Goal: Task Accomplishment & Management: Complete application form

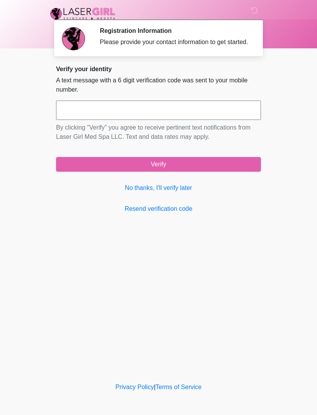
click at [183, 193] on link "No thanks, I'll verify later" at bounding box center [158, 187] width 205 height 9
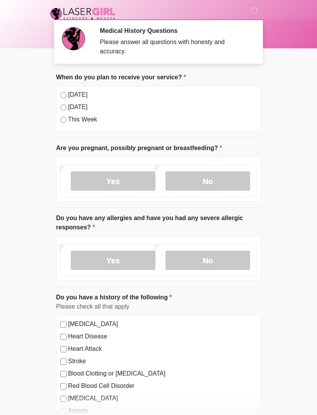
click at [218, 186] on label "No" at bounding box center [208, 180] width 85 height 19
click at [223, 264] on label "No" at bounding box center [208, 260] width 85 height 19
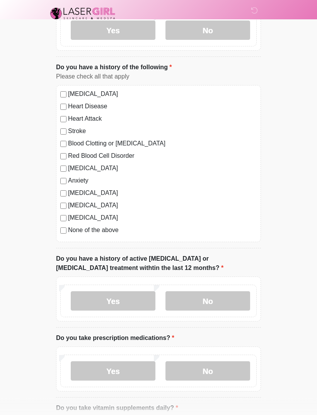
scroll to position [229, 0]
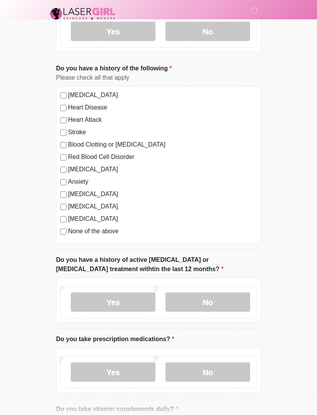
click at [224, 307] on label "No" at bounding box center [208, 301] width 85 height 19
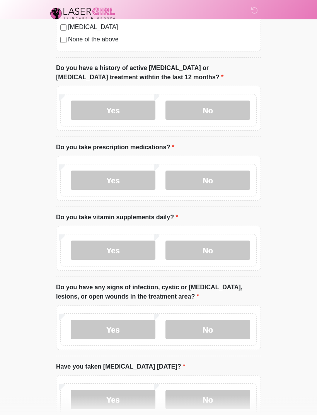
scroll to position [420, 0]
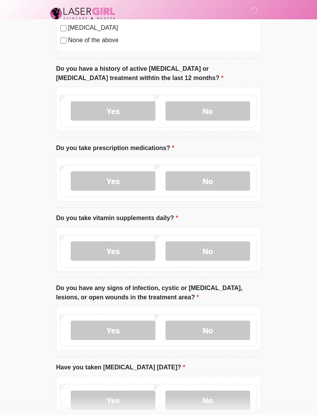
click at [192, 182] on label "No" at bounding box center [208, 181] width 85 height 19
click at [214, 248] on label "No" at bounding box center [208, 250] width 85 height 19
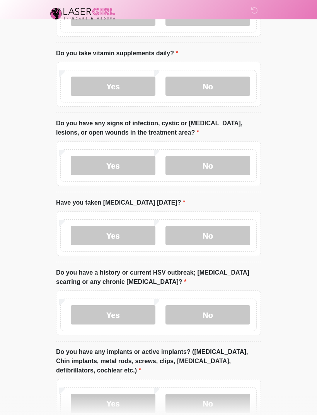
scroll to position [592, 0]
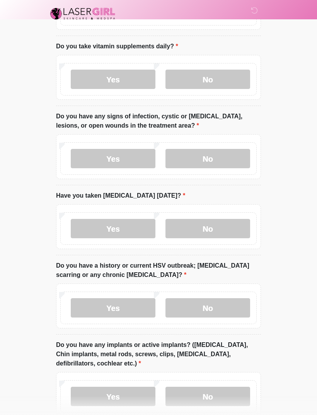
click at [208, 164] on label "No" at bounding box center [208, 158] width 85 height 19
click at [212, 229] on label "No" at bounding box center [208, 228] width 85 height 19
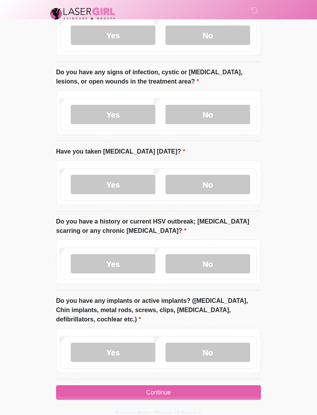
click at [223, 265] on label "No" at bounding box center [208, 263] width 85 height 19
click at [208, 355] on label "No" at bounding box center [208, 352] width 85 height 19
click at [187, 395] on button "Continue" at bounding box center [158, 392] width 205 height 15
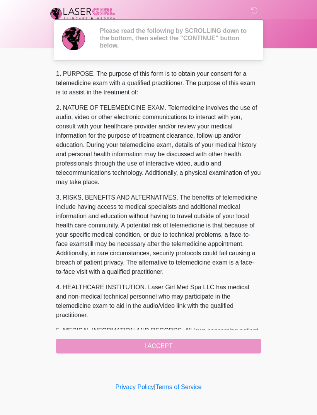
scroll to position [0, 0]
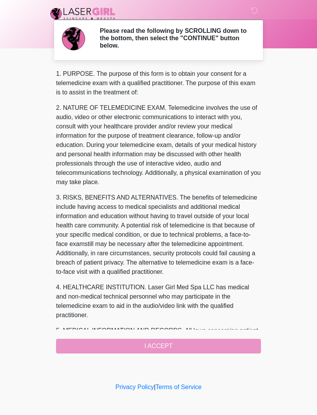
click at [169, 351] on div "1. PURPOSE. The purpose of this form is to obtain your consent for a telemedici…" at bounding box center [158, 211] width 205 height 284
click at [170, 349] on div "1. PURPOSE. The purpose of this form is to obtain your consent for a telemedici…" at bounding box center [158, 211] width 205 height 284
click at [175, 340] on div "1. PURPOSE. The purpose of this form is to obtain your consent for a telemedici…" at bounding box center [158, 211] width 205 height 284
click at [173, 346] on div "1. PURPOSE. The purpose of this form is to obtain your consent for a telemedici…" at bounding box center [158, 211] width 205 height 284
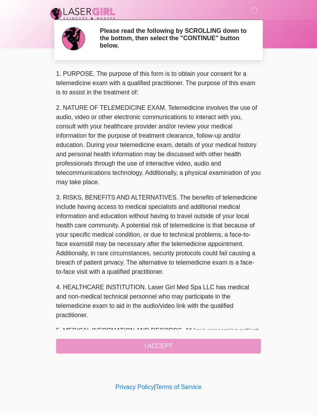
click at [173, 345] on div "1. PURPOSE. The purpose of this form is to obtain your consent for a telemedici…" at bounding box center [158, 211] width 205 height 284
click at [145, 344] on div "1. PURPOSE. The purpose of this form is to obtain your consent for a telemedici…" at bounding box center [158, 211] width 205 height 284
click at [185, 342] on div "1. PURPOSE. The purpose of this form is to obtain your consent for a telemedici…" at bounding box center [158, 211] width 205 height 284
click at [218, 351] on div "1. PURPOSE. The purpose of this form is to obtain your consent for a telemedici…" at bounding box center [158, 211] width 205 height 284
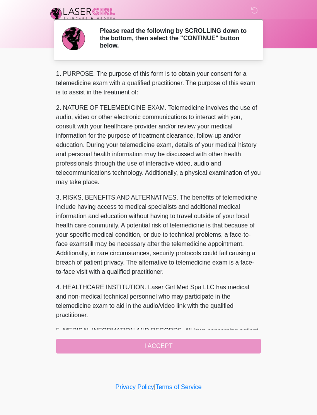
click at [217, 351] on div "1. PURPOSE. The purpose of this form is to obtain your consent for a telemedici…" at bounding box center [158, 211] width 205 height 284
click at [226, 338] on div "1. PURPOSE. The purpose of this form is to obtain your consent for a telemedici…" at bounding box center [158, 211] width 205 height 284
click at [223, 342] on div "1. PURPOSE. The purpose of this form is to obtain your consent for a telemedici…" at bounding box center [158, 211] width 205 height 284
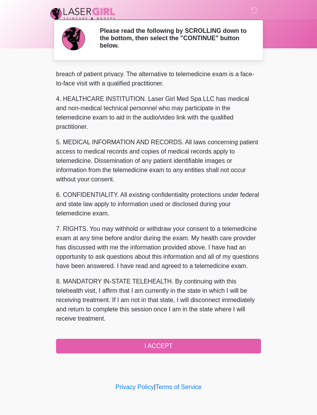
scroll to position [207, 0]
click at [192, 340] on button "I ACCEPT" at bounding box center [158, 346] width 205 height 15
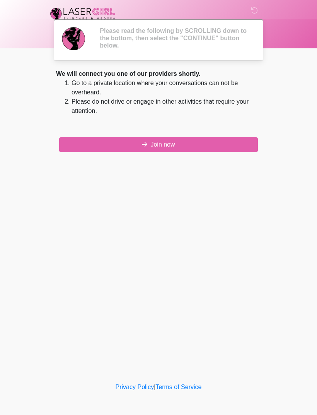
click at [186, 347] on div "‎ ‎ Please read the following by SCROLLING down to the bottom, then select the …" at bounding box center [159, 191] width 232 height 366
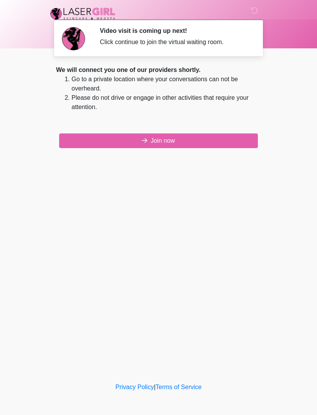
click at [193, 140] on button "Join now" at bounding box center [158, 140] width 199 height 15
click at [197, 148] on button "Join now" at bounding box center [158, 140] width 199 height 15
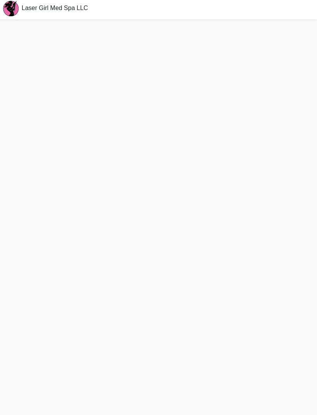
scroll to position [27, 0]
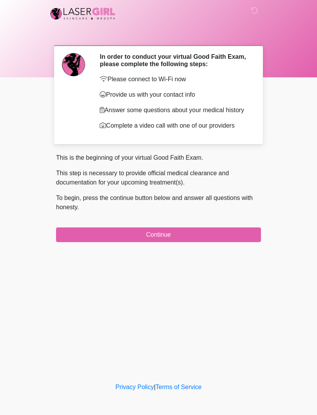
click at [232, 242] on button "Continue" at bounding box center [158, 234] width 205 height 15
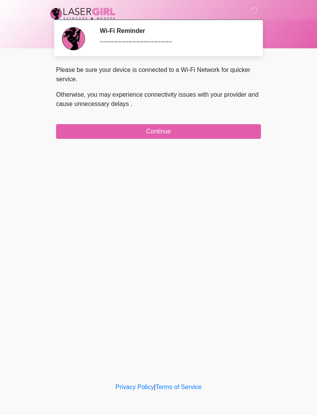
click at [225, 138] on button "Continue" at bounding box center [158, 131] width 205 height 15
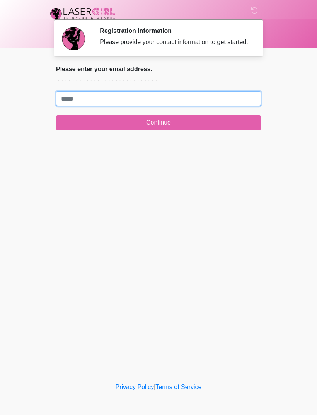
click at [234, 105] on input "Where should we email your treatment plan?" at bounding box center [158, 98] width 205 height 15
type input "**********"
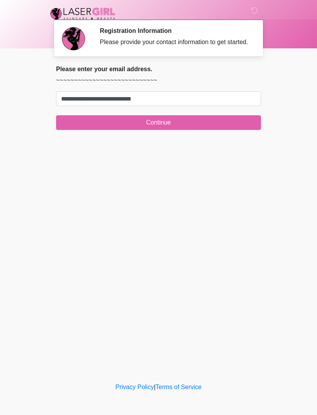
click at [179, 130] on button "Continue" at bounding box center [158, 122] width 205 height 15
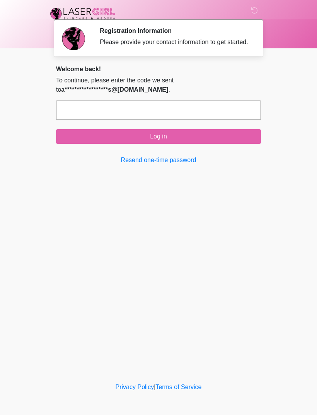
click at [93, 114] on input "text" at bounding box center [158, 110] width 205 height 19
type input "******"
click at [200, 144] on button "Log in" at bounding box center [158, 136] width 205 height 15
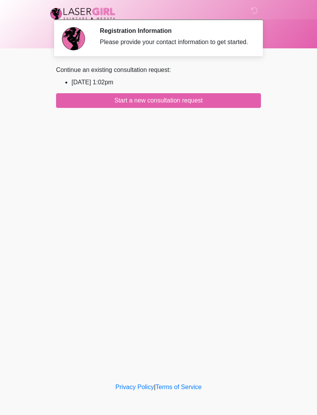
click at [221, 108] on button "Start a new consultation request" at bounding box center [158, 100] width 205 height 15
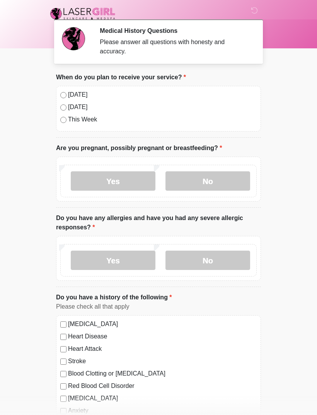
click at [71, 98] on label "Today" at bounding box center [162, 94] width 189 height 9
click at [201, 176] on label "No" at bounding box center [208, 180] width 85 height 19
click at [210, 260] on label "No" at bounding box center [208, 260] width 85 height 19
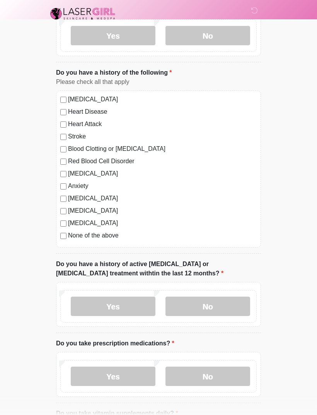
scroll to position [240, 0]
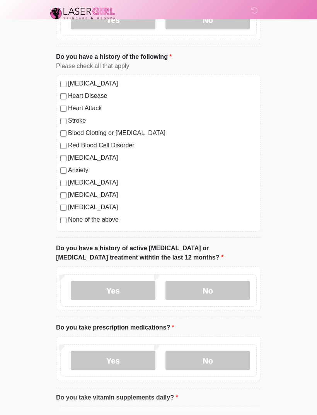
click at [218, 289] on label "No" at bounding box center [208, 290] width 85 height 19
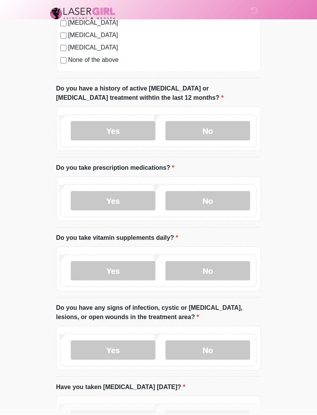
scroll to position [413, 0]
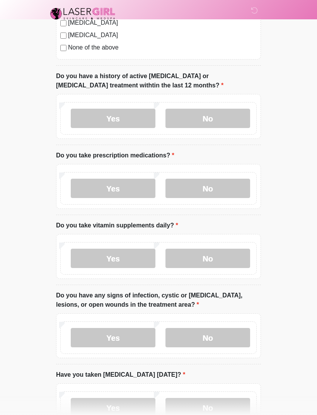
click at [219, 183] on label "No" at bounding box center [208, 188] width 85 height 19
click at [222, 262] on label "No" at bounding box center [208, 258] width 85 height 19
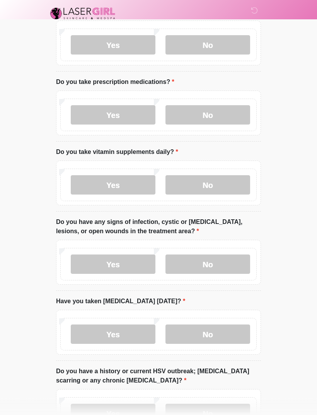
scroll to position [563, 0]
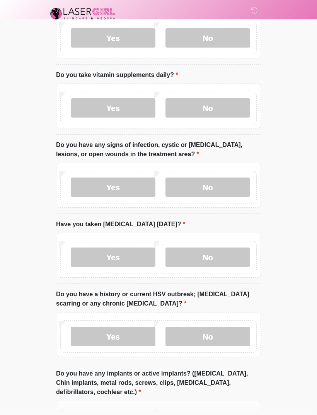
click at [211, 188] on label "No" at bounding box center [208, 187] width 85 height 19
click at [215, 255] on label "No" at bounding box center [208, 257] width 85 height 19
click at [218, 332] on label "No" at bounding box center [208, 336] width 85 height 19
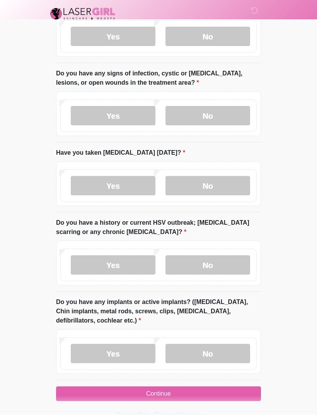
scroll to position [636, 0]
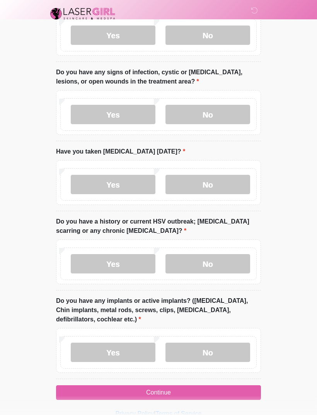
click at [198, 345] on label "No" at bounding box center [208, 352] width 85 height 19
click at [197, 388] on button "Continue" at bounding box center [158, 392] width 205 height 15
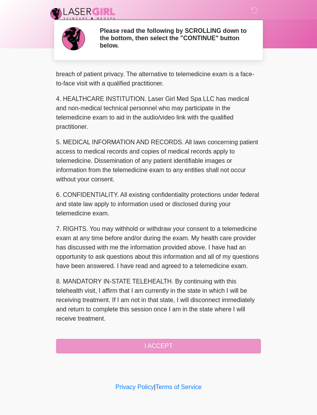
scroll to position [207, 0]
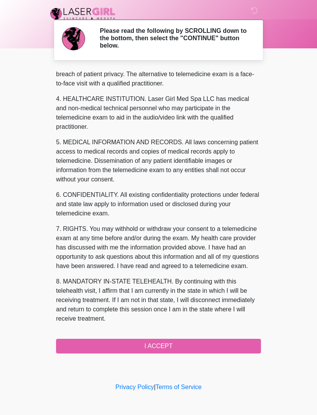
click at [191, 346] on button "I ACCEPT" at bounding box center [158, 346] width 205 height 15
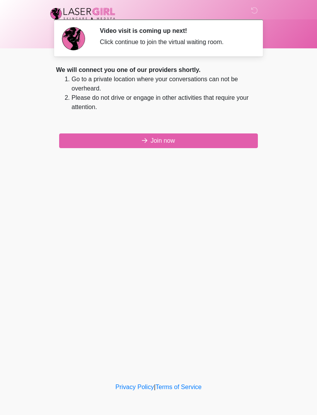
click at [226, 142] on button "Join now" at bounding box center [158, 140] width 199 height 15
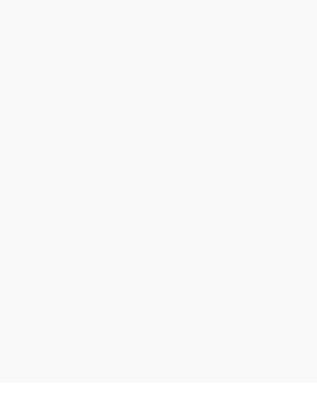
scroll to position [2, 0]
